Goal: Task Accomplishment & Management: Use online tool/utility

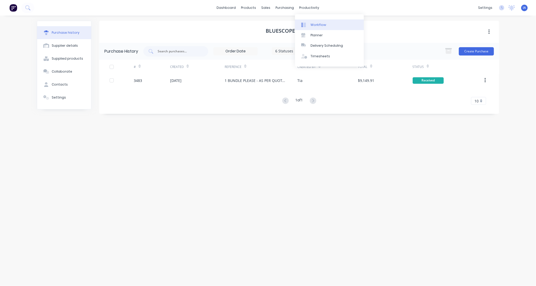
click at [319, 23] on div "Workflow" at bounding box center [318, 25] width 16 height 5
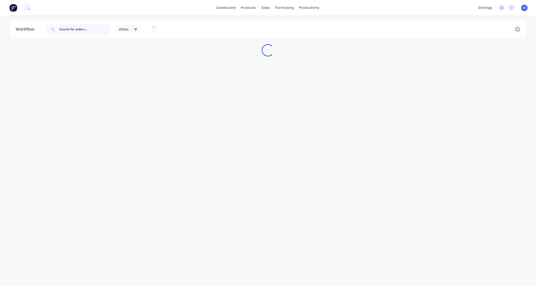
click at [78, 29] on input "text" at bounding box center [84, 29] width 51 height 10
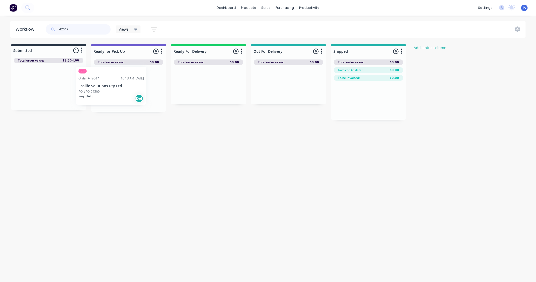
drag, startPoint x: 58, startPoint y: 97, endPoint x: 126, endPoint y: 97, distance: 68.3
click at [126, 97] on div "Submitted 1 Status colour #273444 hex #273444 Save Cancel Summaries Total order…" at bounding box center [278, 82] width 565 height 76
type input "4"
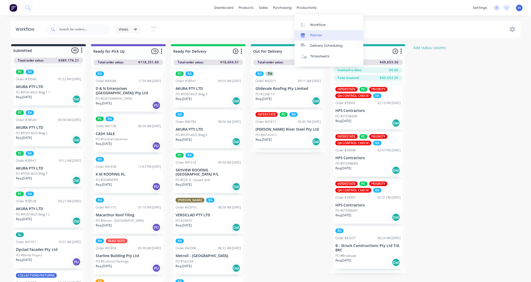
click at [319, 34] on div "Planner" at bounding box center [316, 35] width 12 height 5
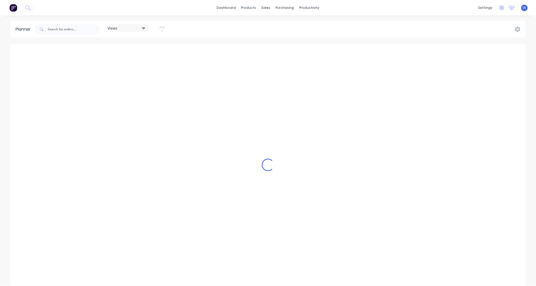
scroll to position [0, 914]
click at [69, 26] on input "text" at bounding box center [73, 29] width 51 height 10
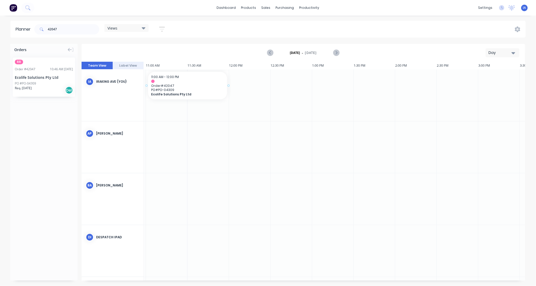
drag, startPoint x: 50, startPoint y: 89, endPoint x: 165, endPoint y: 80, distance: 115.8
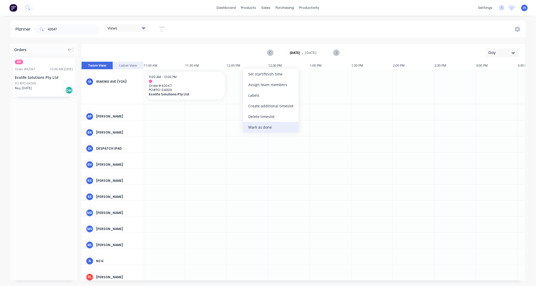
click at [267, 126] on div "Mark as done" at bounding box center [271, 127] width 56 height 11
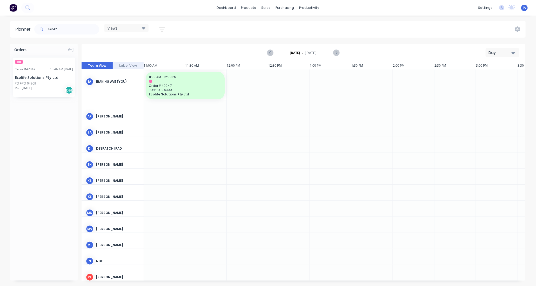
click at [75, 24] on div "42047" at bounding box center [66, 30] width 65 height 16
click at [69, 26] on input "42047" at bounding box center [73, 29] width 51 height 10
type input "4"
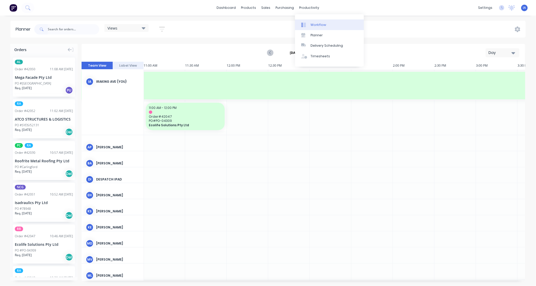
click at [326, 23] on link "Workflow" at bounding box center [329, 24] width 69 height 10
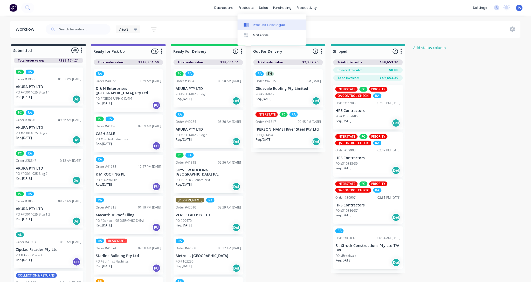
click at [264, 25] on div "Product Catalogue" at bounding box center [269, 25] width 32 height 5
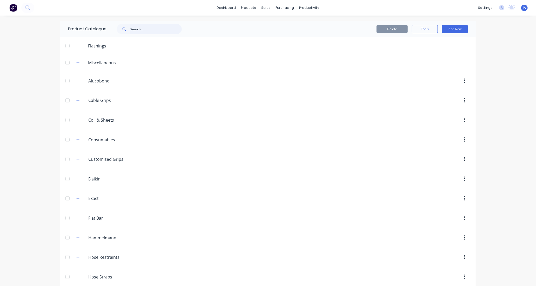
click at [134, 29] on input "text" at bounding box center [155, 29] width 51 height 10
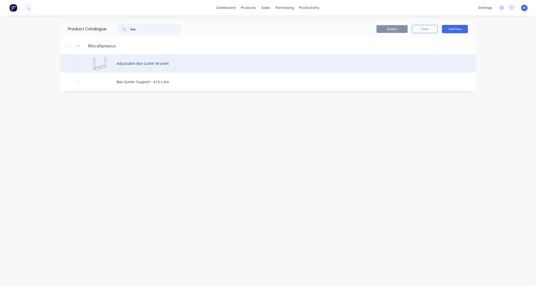
type input "box"
click at [175, 64] on div "Adjustable Box Gutter Bracket" at bounding box center [267, 63] width 415 height 18
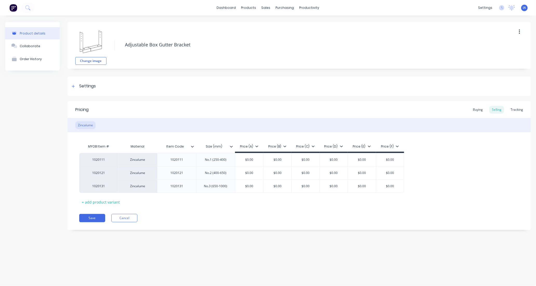
type textarea "x"
click at [518, 110] on div "Tracking" at bounding box center [517, 110] width 18 height 8
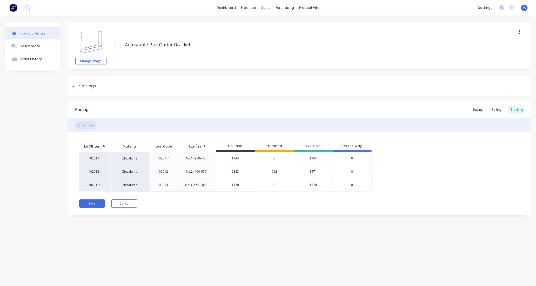
click at [234, 171] on input "2383" at bounding box center [235, 172] width 39 height 5
type input "283"
type textarea "x"
type input "2983"
type textarea "x"
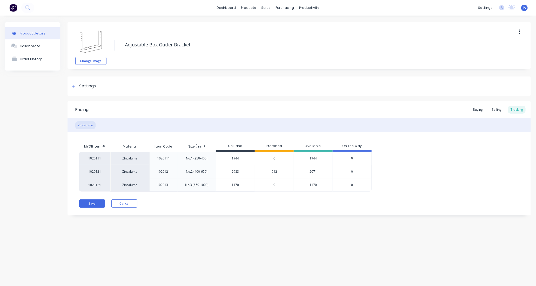
type input "2983"
click at [304, 248] on div "Product details Collaborate Order History Change image Adjustable Box Gutter Br…" at bounding box center [268, 146] width 536 height 260
click at [95, 203] on button "Save" at bounding box center [92, 204] width 26 height 8
type textarea "x"
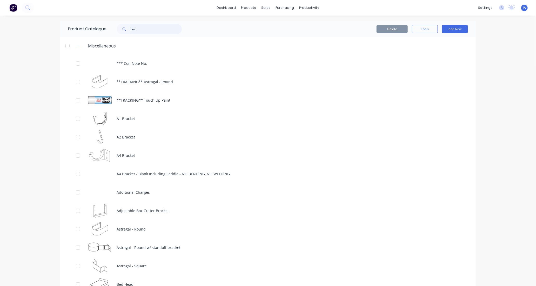
click at [141, 29] on input "box" at bounding box center [155, 29] width 51 height 10
type input "b"
